Goal: Transaction & Acquisition: Purchase product/service

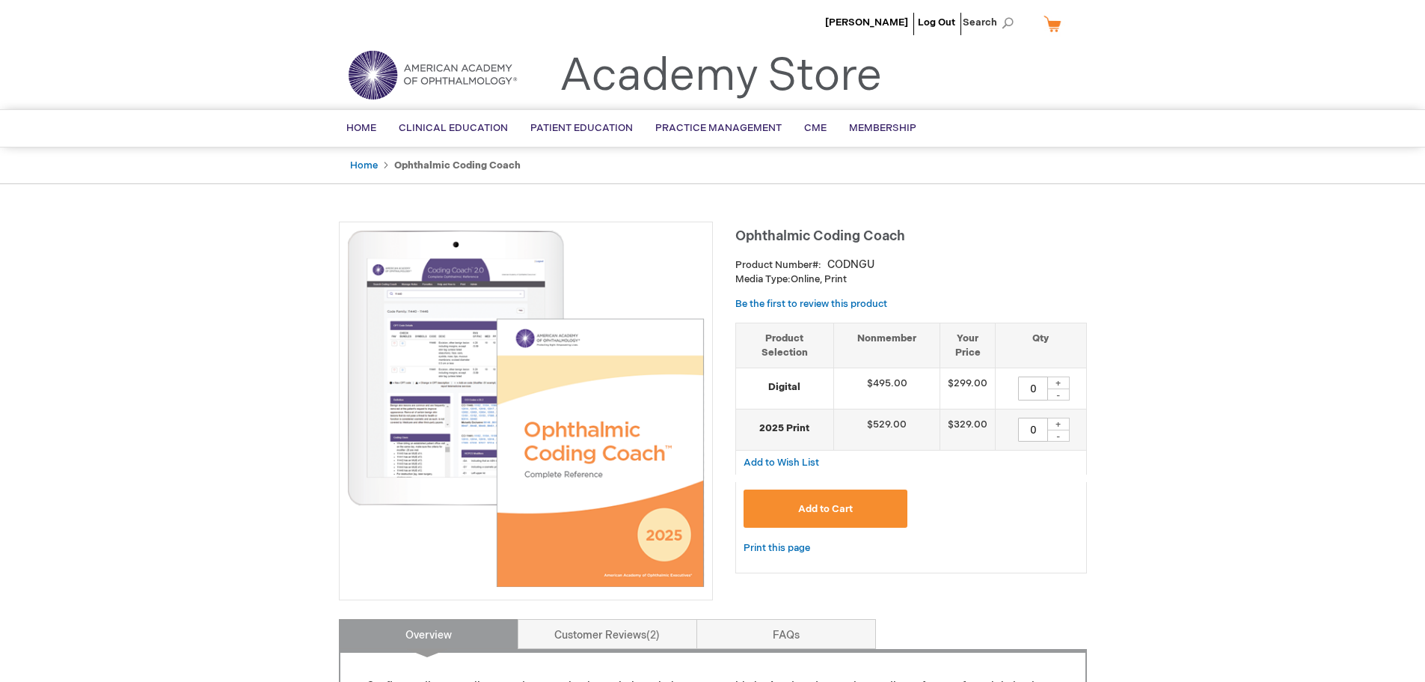
click at [1065, 424] on div "+" at bounding box center [1058, 423] width 22 height 13
type input "1"
click at [834, 506] on span "Add to Cart" at bounding box center [825, 509] width 55 height 12
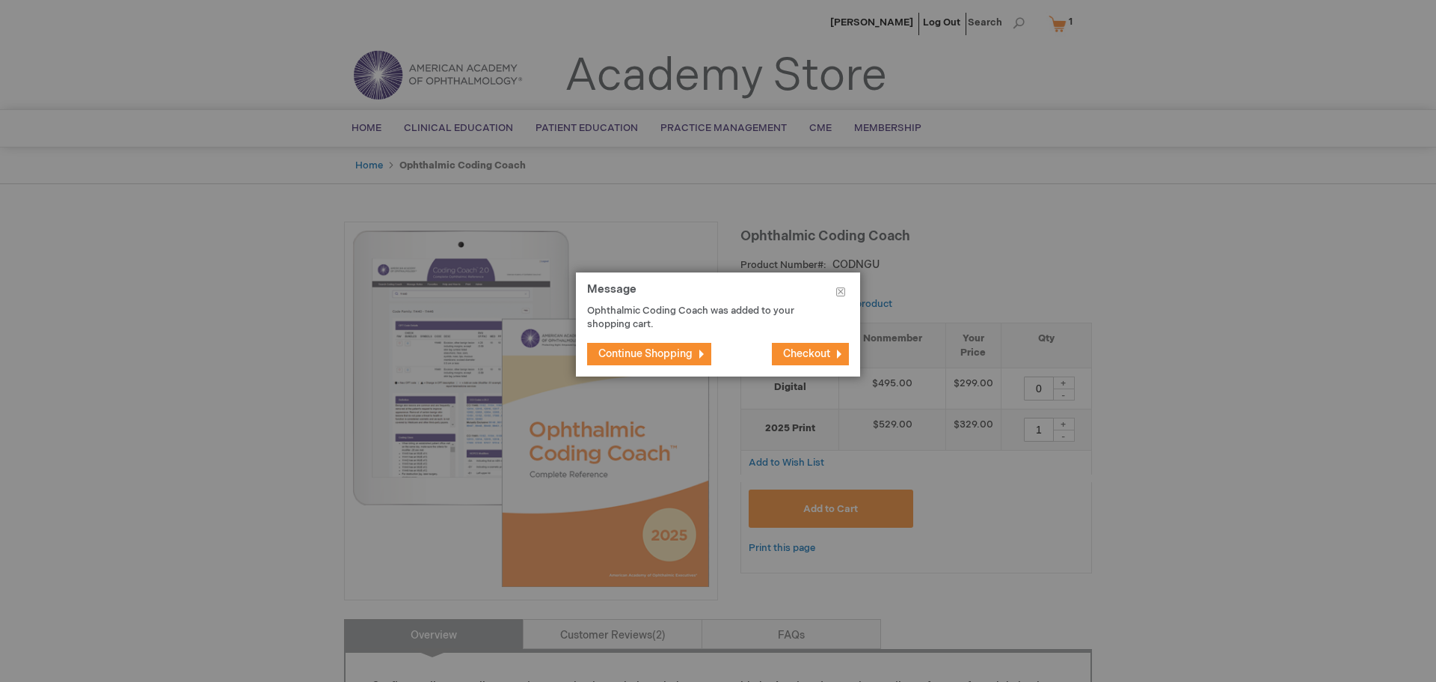
click at [795, 350] on span "Checkout" at bounding box center [806, 353] width 47 height 13
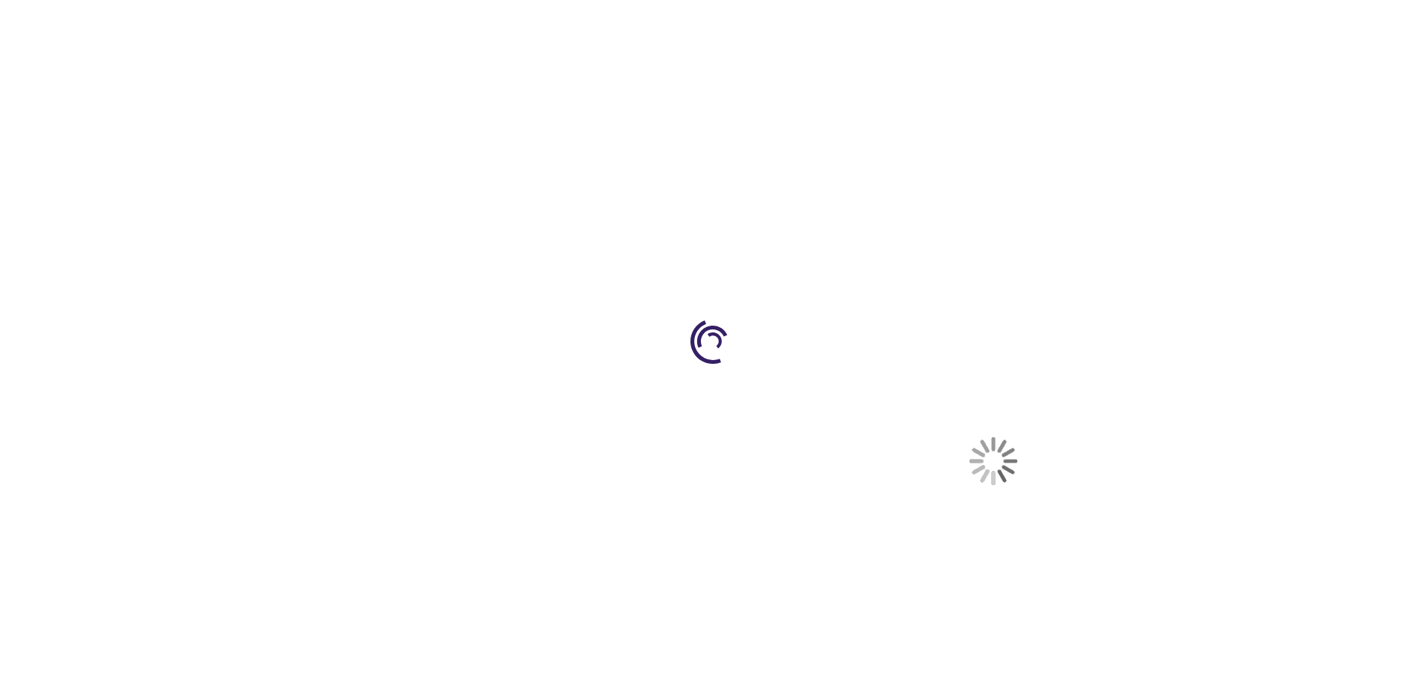
select select "US"
select select "36"
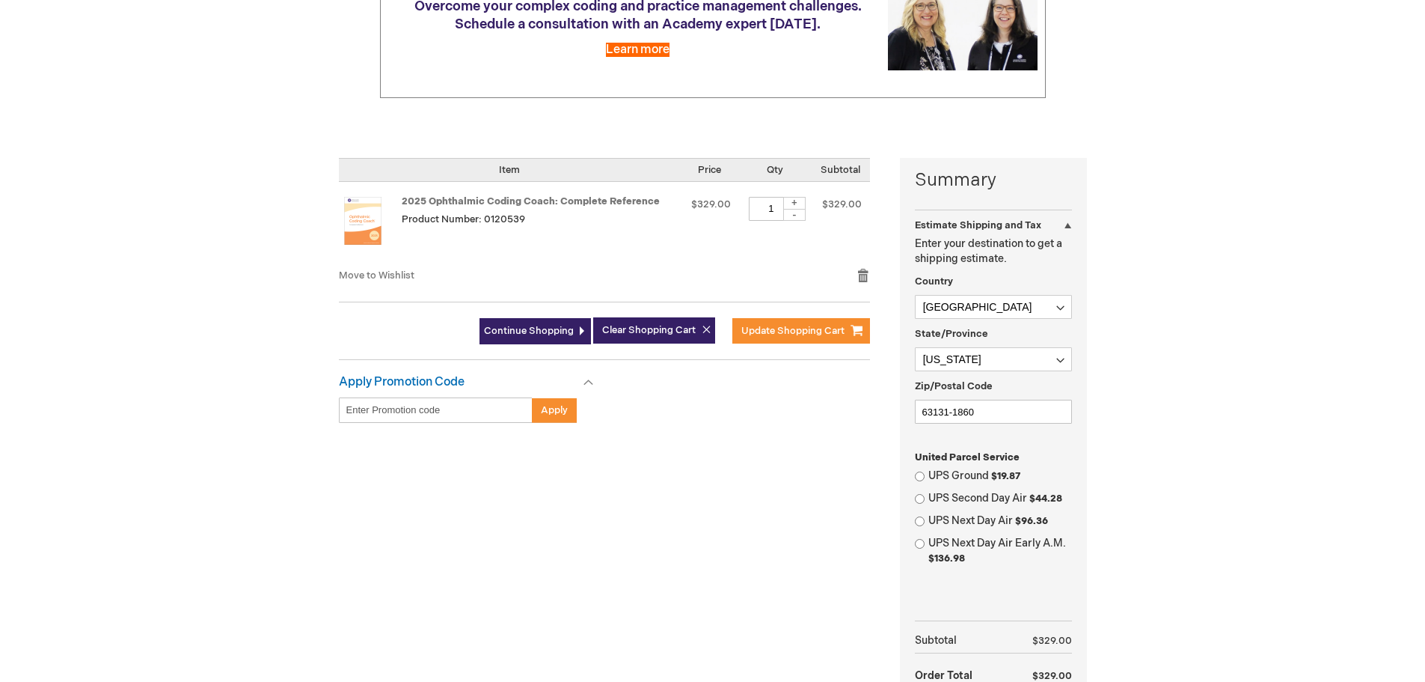
scroll to position [299, 0]
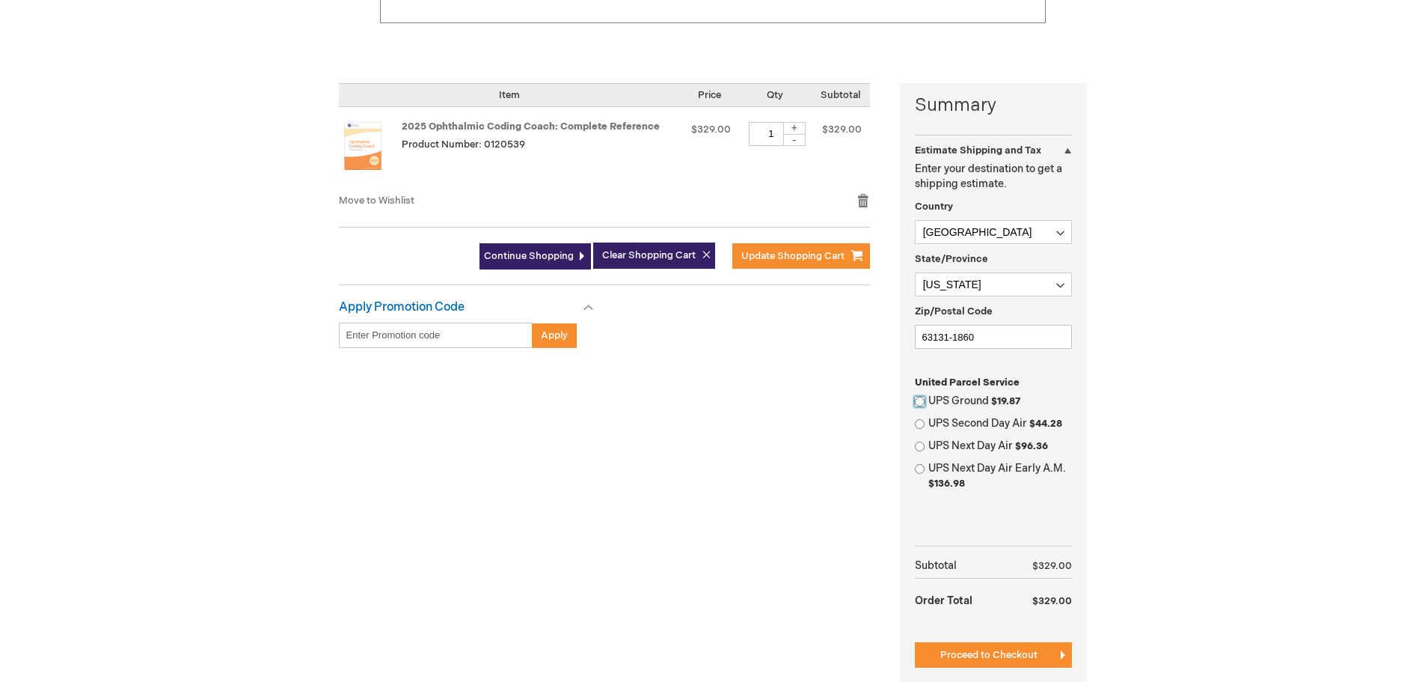
click at [918, 400] on input "UPS Ground $19.87" at bounding box center [920, 402] width 10 height 10
radio input "true"
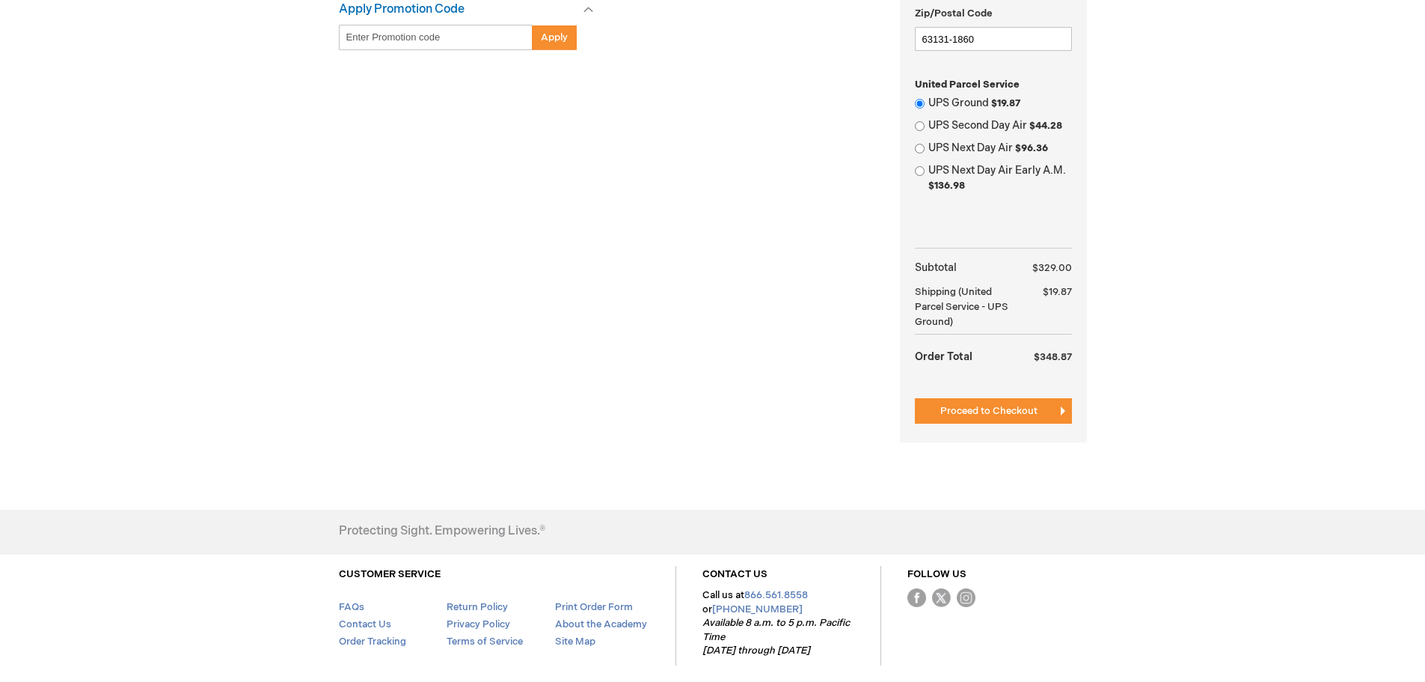
scroll to position [599, 0]
drag, startPoint x: 1008, startPoint y: 412, endPoint x: 1031, endPoint y: 406, distance: 24.0
click at [1008, 412] on span "Proceed to Checkout" at bounding box center [988, 409] width 97 height 12
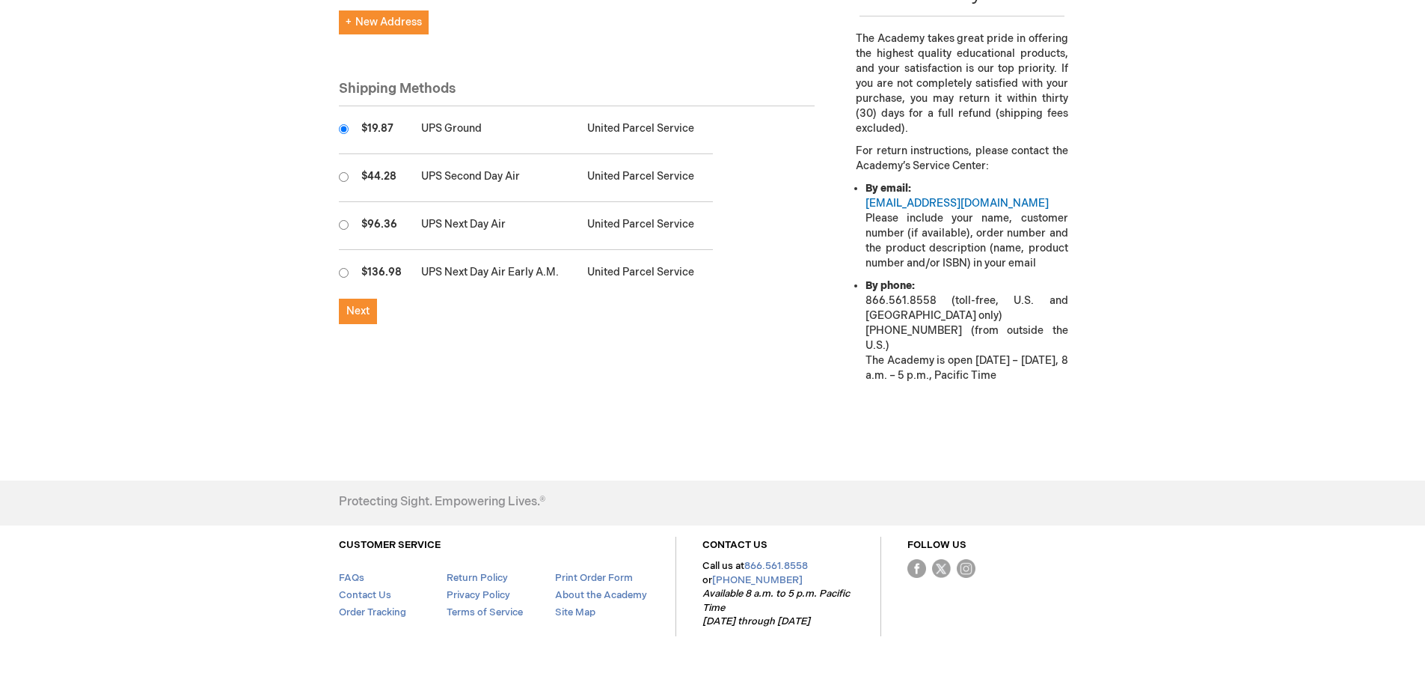
scroll to position [482, 0]
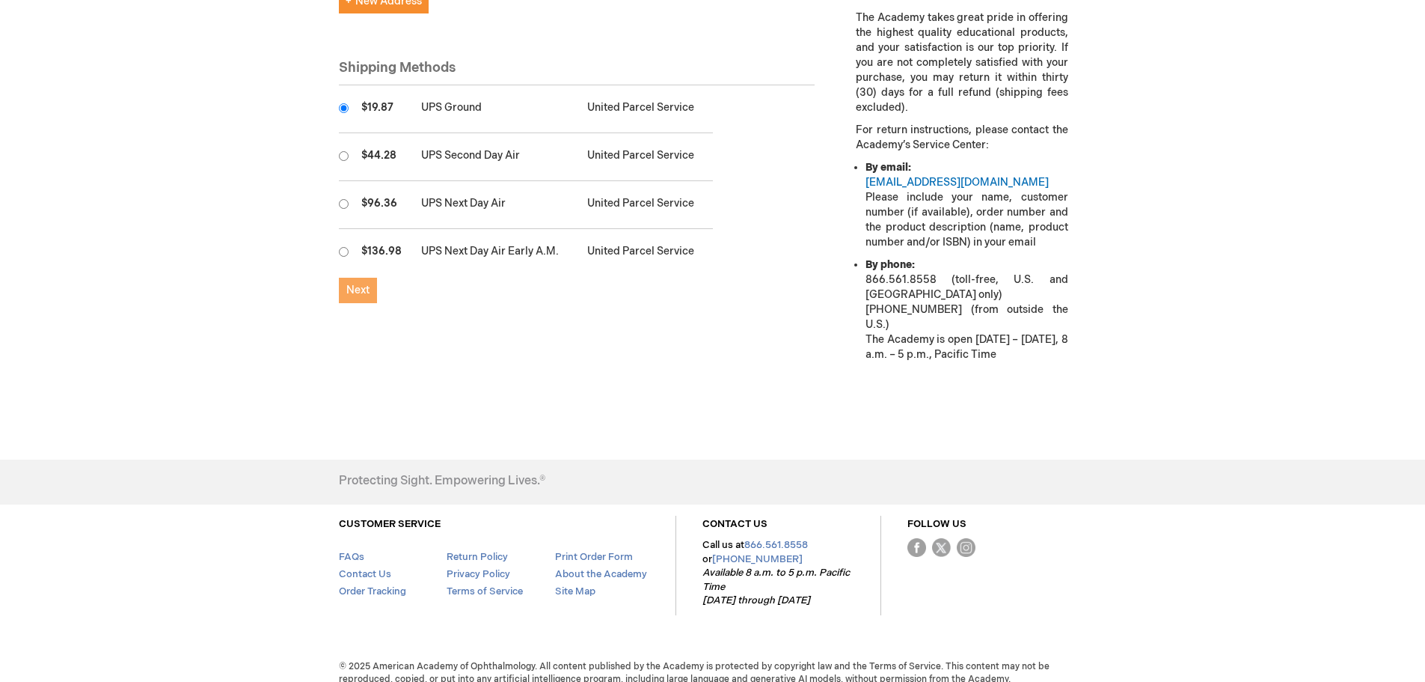
click at [355, 284] on span "Next" at bounding box center [357, 290] width 23 height 13
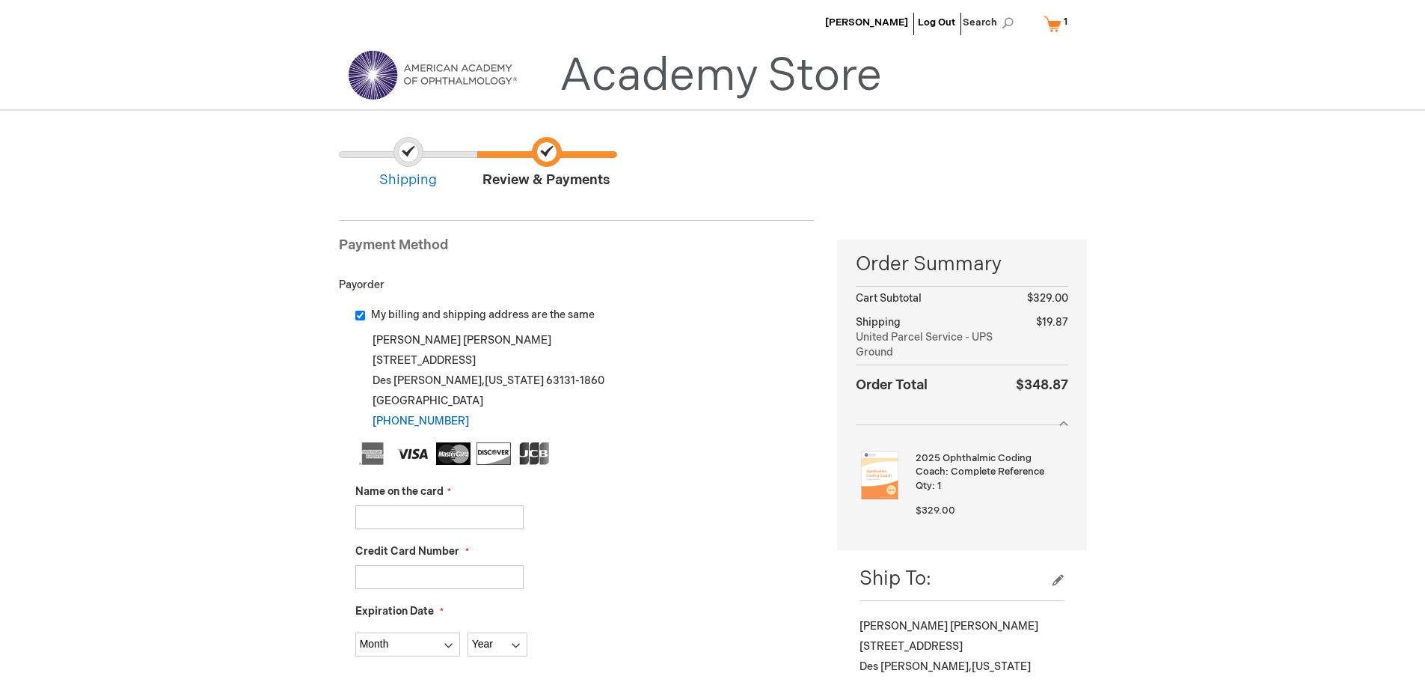
click at [365, 520] on input "Name on the card" at bounding box center [439, 517] width 168 height 24
type input "John B Holds"
type input "5577290049997561"
select select "6"
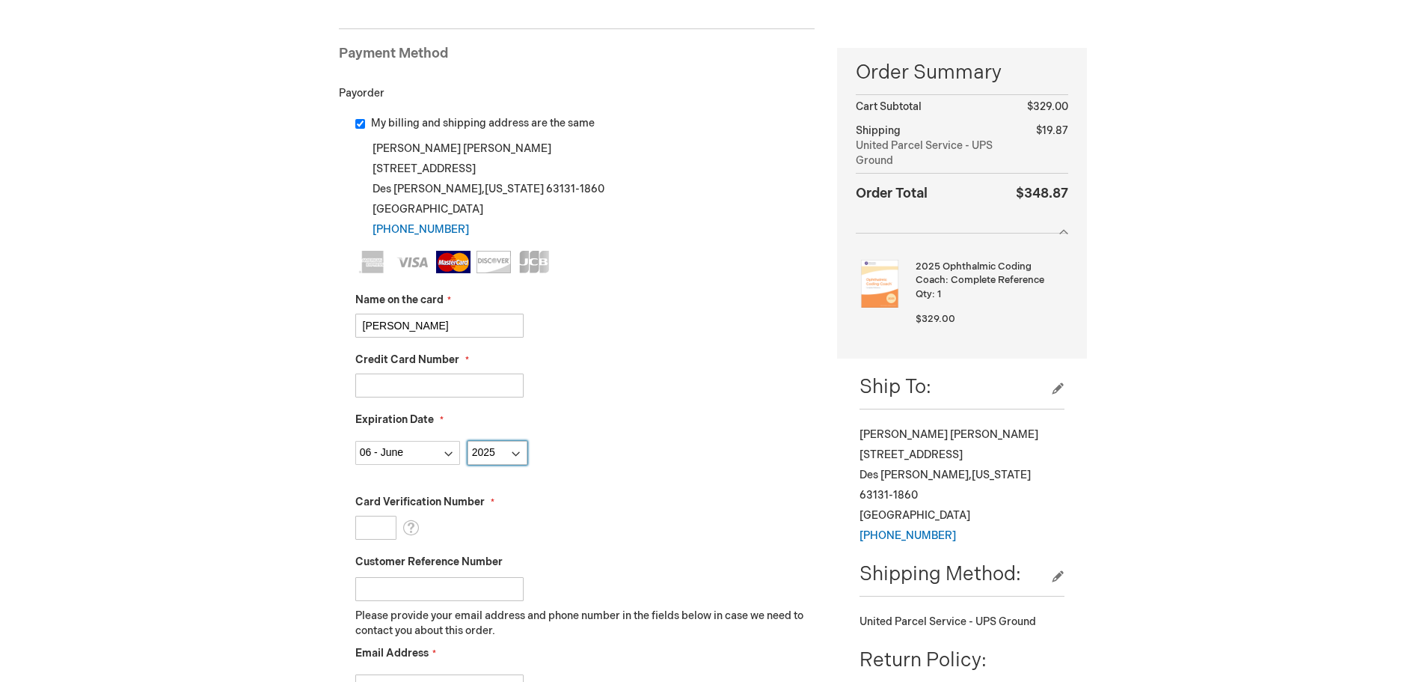
scroll to position [224, 0]
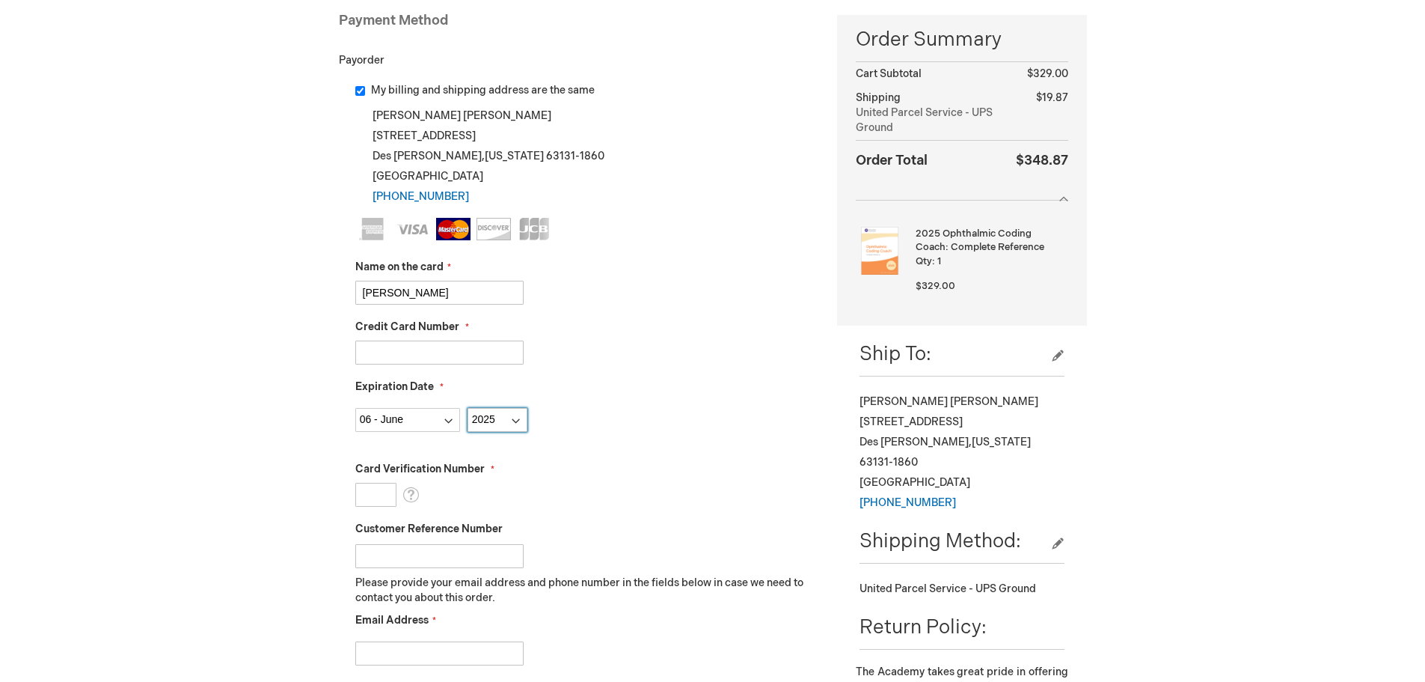
click at [521, 418] on select "Year 2025 2026 2027 2028 2029 2030 2031 2032 2033 2034 2035" at bounding box center [498, 420] width 60 height 24
select select "2026"
click at [468, 408] on select "Year 2025 2026 2027 2028 2029 2030 2031 2032 2033 2034 2035" at bounding box center [498, 420] width 60 height 24
click at [373, 492] on input "Card Verification Number" at bounding box center [375, 495] width 41 height 24
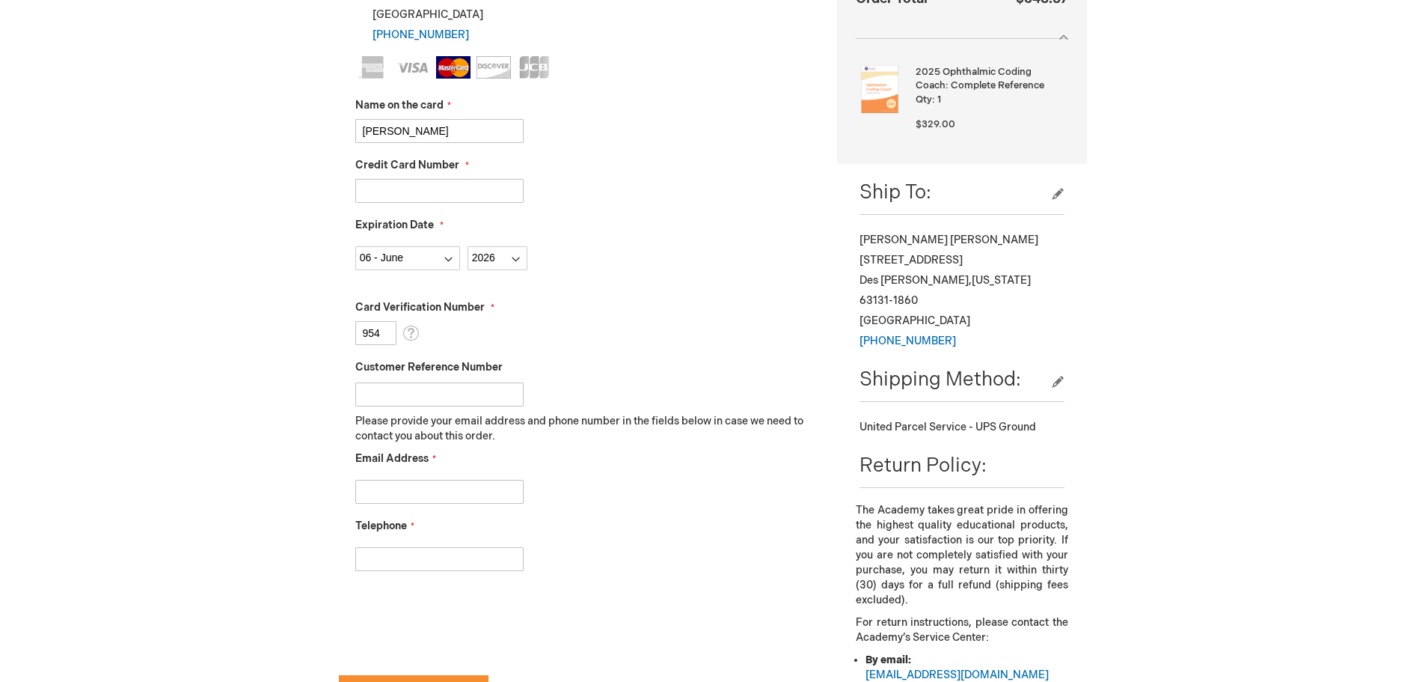
scroll to position [449, 0]
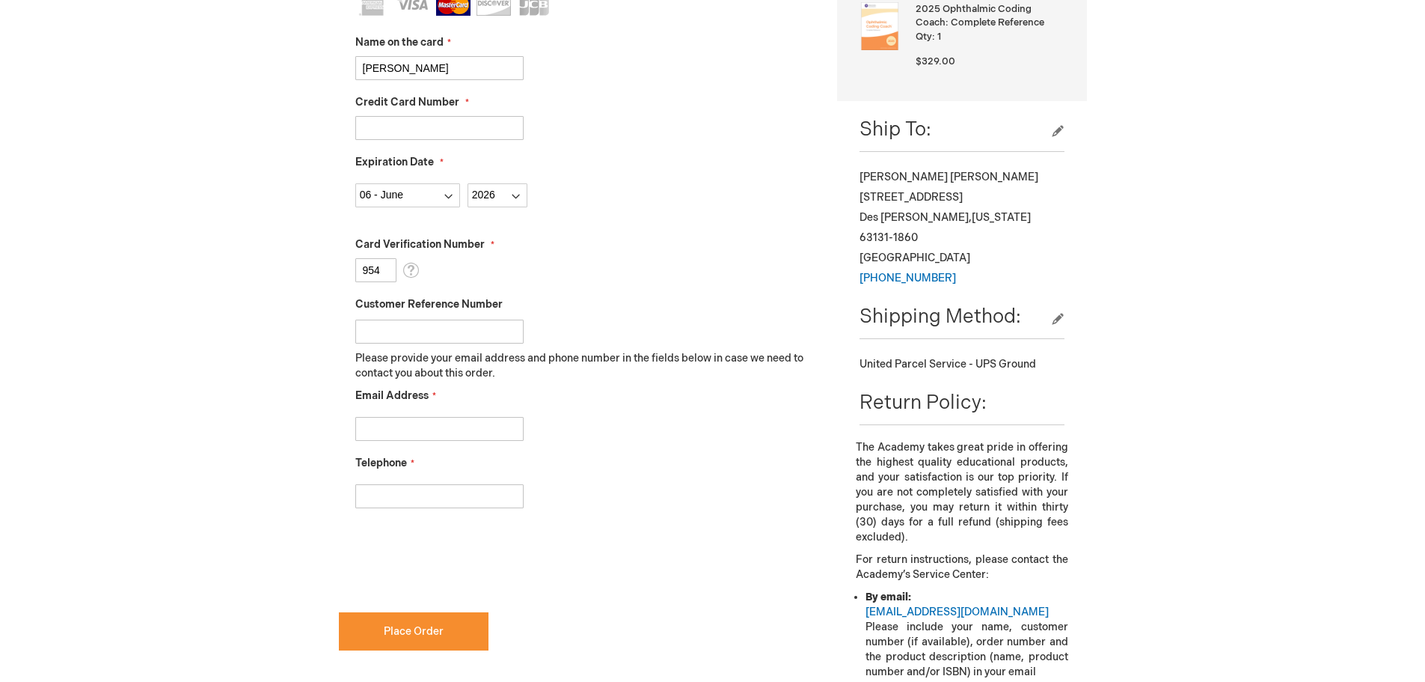
type input "954"
click at [402, 426] on input "Email Address" at bounding box center [439, 429] width 168 height 24
type input "nhedrick@outlook.com"
type input "3145673567"
checkbox input "true"
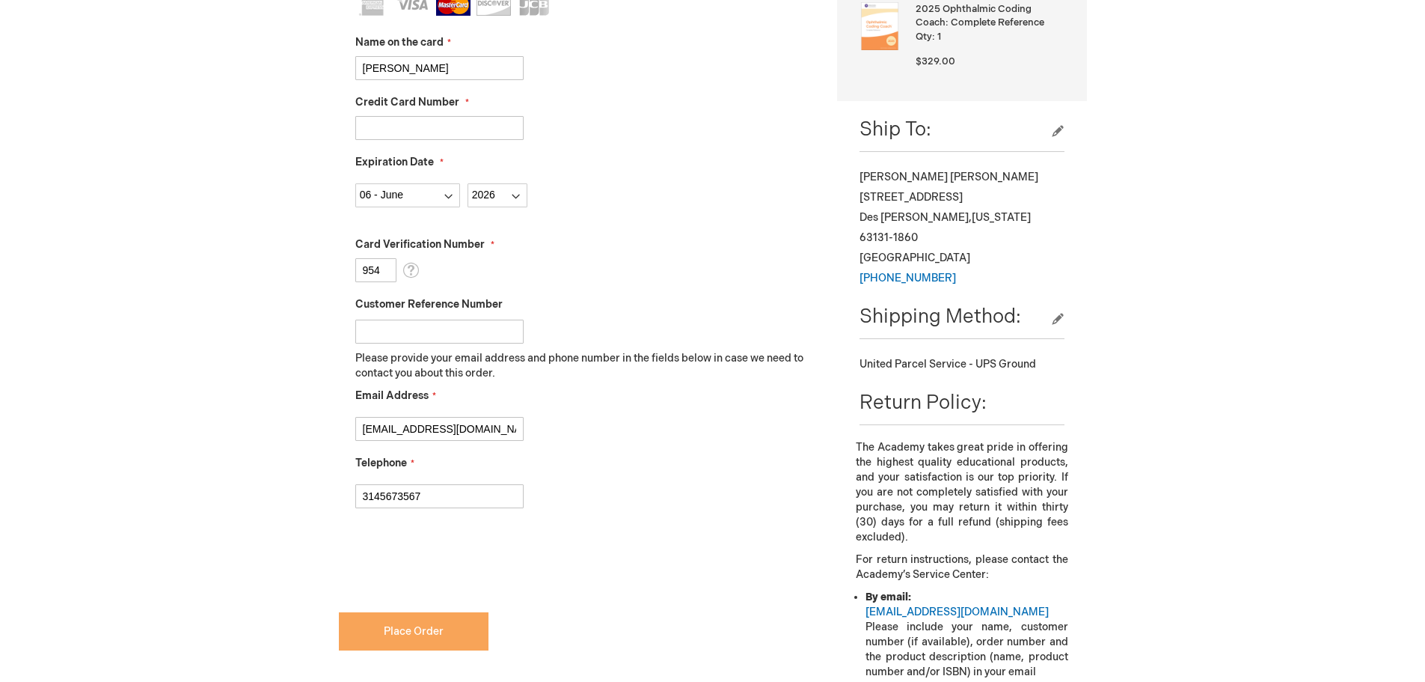
click at [432, 628] on span "Place Order" at bounding box center [414, 631] width 60 height 13
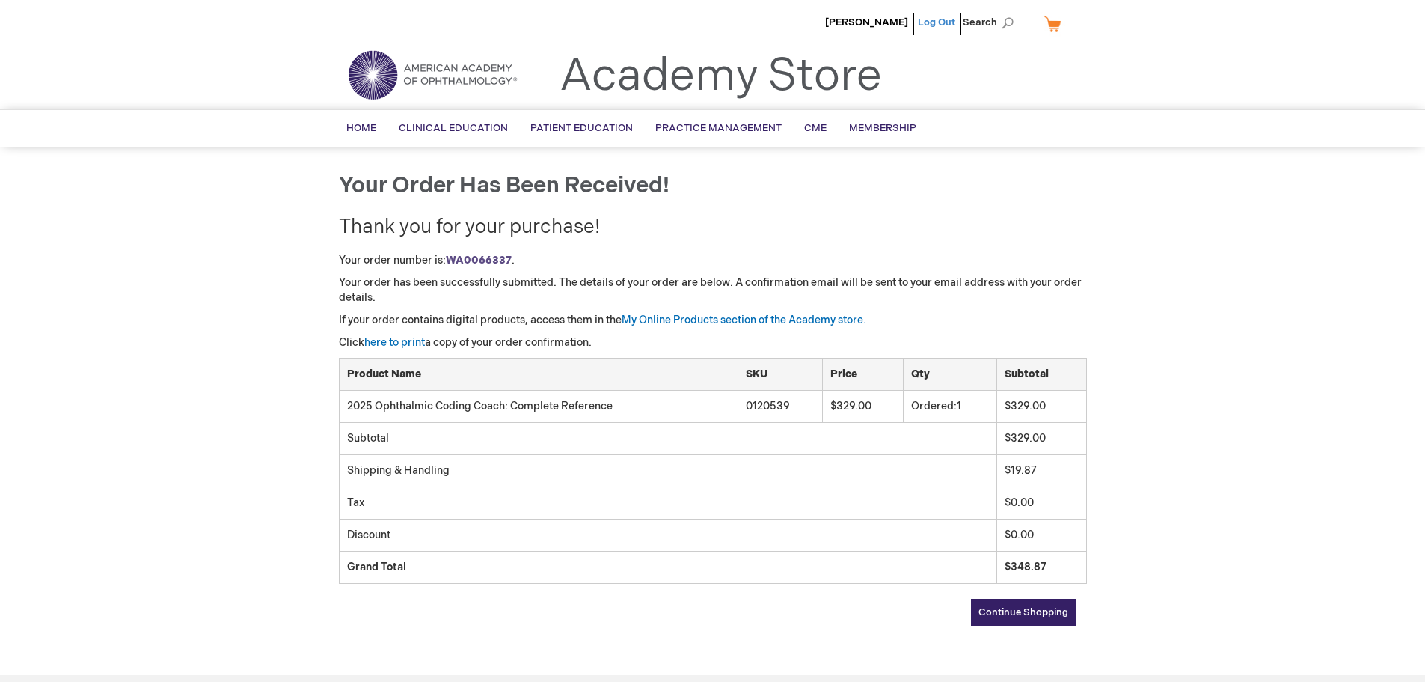
click at [936, 17] on link "Log Out" at bounding box center [936, 22] width 37 height 12
